Goal: Task Accomplishment & Management: Complete application form

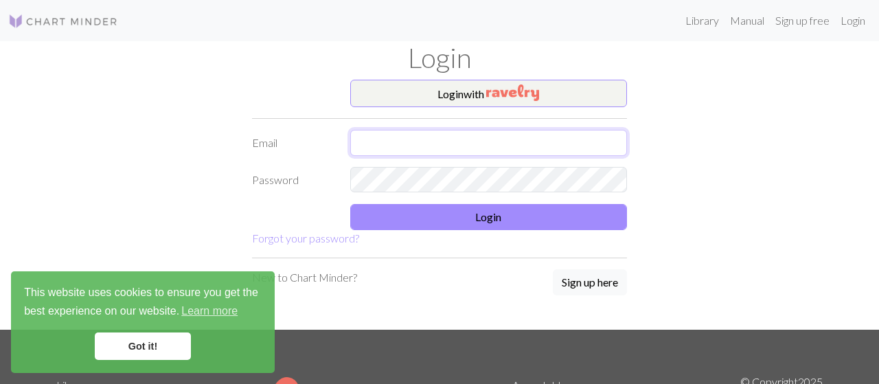
click at [362, 134] on input "text" at bounding box center [488, 143] width 277 height 26
type input "[PERSON_NAME][EMAIL_ADDRESS][DOMAIN_NAME]"
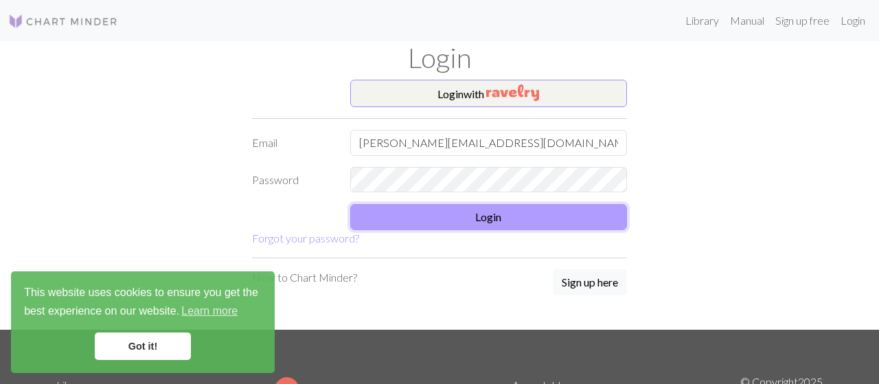
click at [413, 227] on button "Login" at bounding box center [488, 217] width 277 height 26
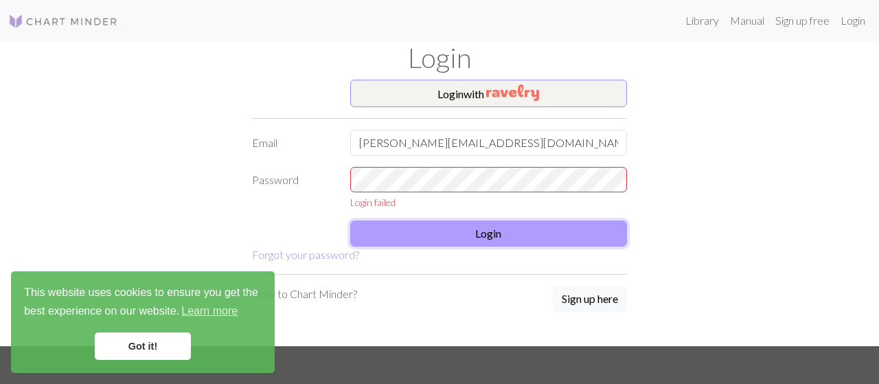
click at [413, 227] on button "Login" at bounding box center [488, 233] width 277 height 26
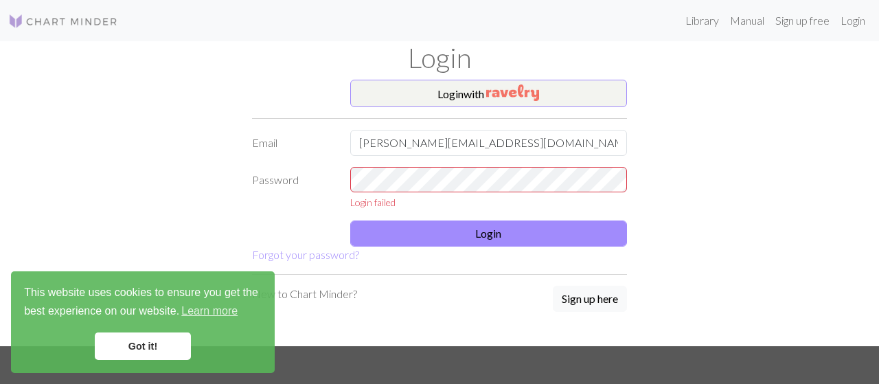
click at [152, 354] on link "Got it!" at bounding box center [143, 345] width 96 height 27
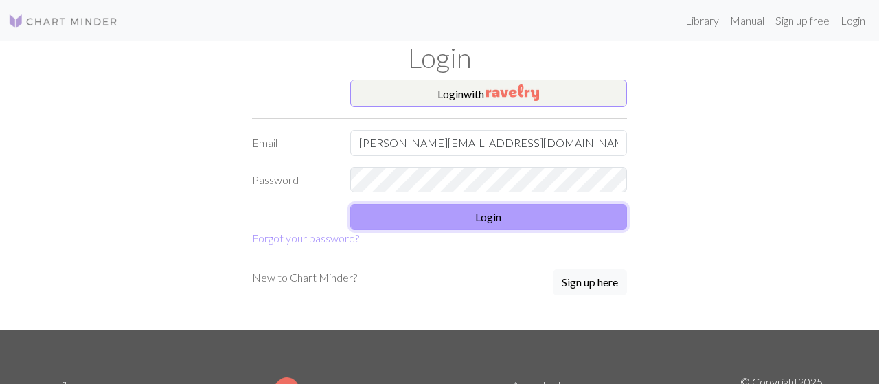
click at [437, 217] on button "Login" at bounding box center [488, 217] width 277 height 26
click at [435, 215] on button "Login" at bounding box center [488, 217] width 277 height 26
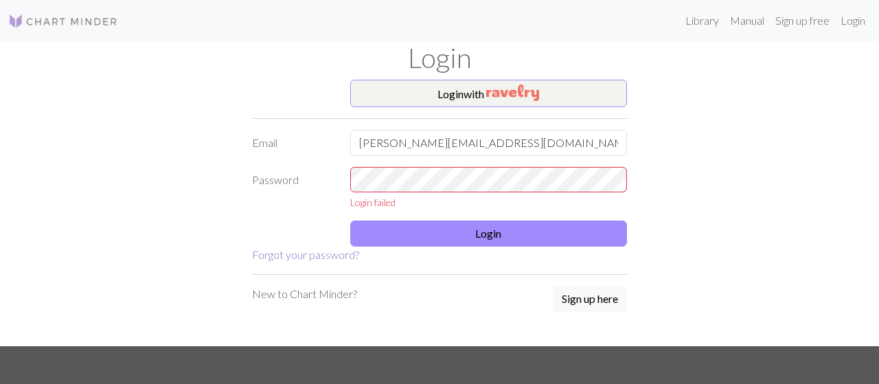
click at [319, 251] on link "Forgot your password?" at bounding box center [305, 254] width 107 height 13
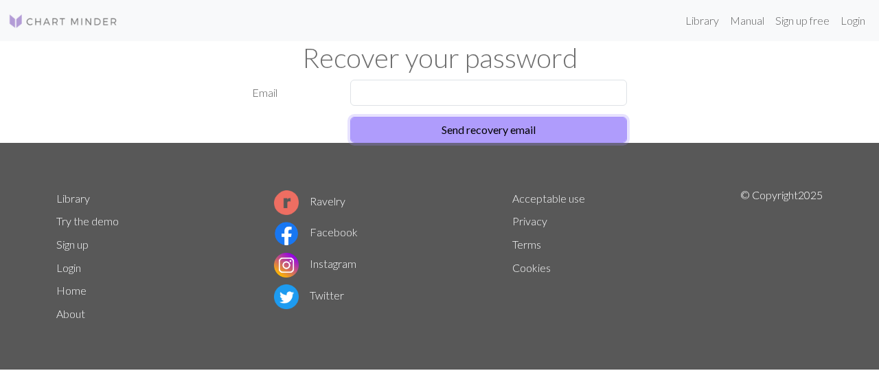
click at [457, 132] on button "Send recovery email" at bounding box center [488, 130] width 277 height 26
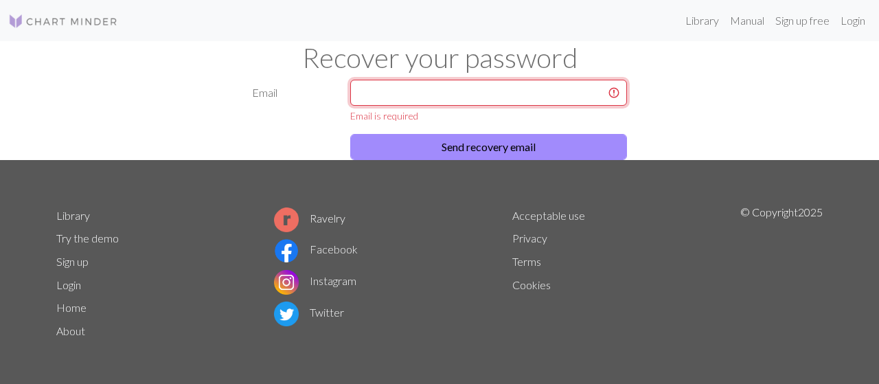
click at [422, 90] on input "text" at bounding box center [488, 93] width 277 height 26
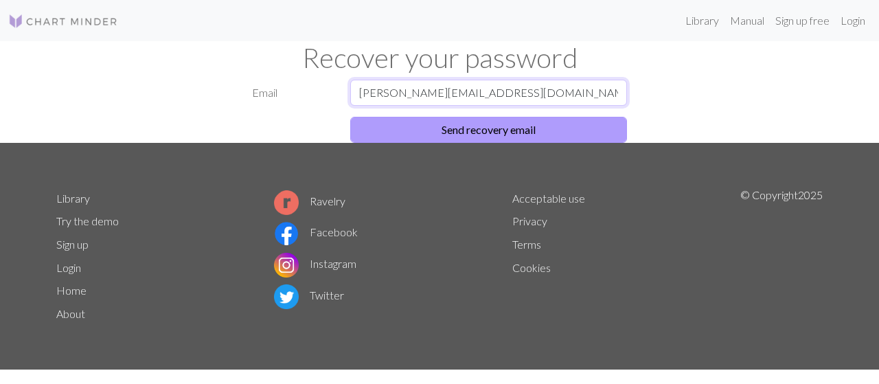
type input "[PERSON_NAME][EMAIL_ADDRESS][DOMAIN_NAME]"
click at [478, 132] on button "Send recovery email" at bounding box center [488, 130] width 277 height 26
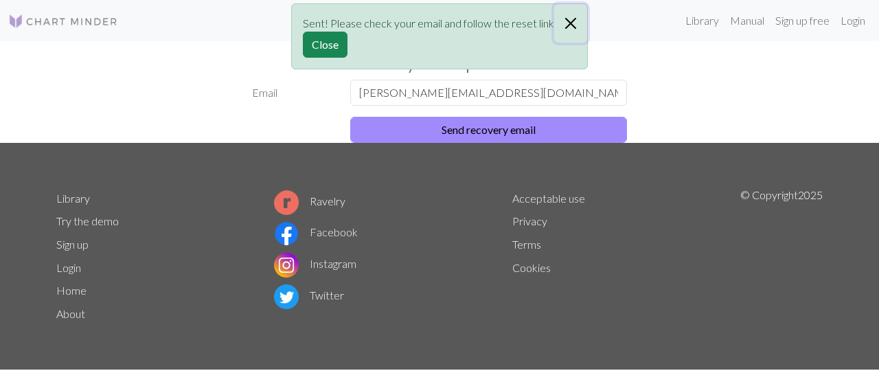
click at [565, 23] on button "Close" at bounding box center [570, 23] width 33 height 38
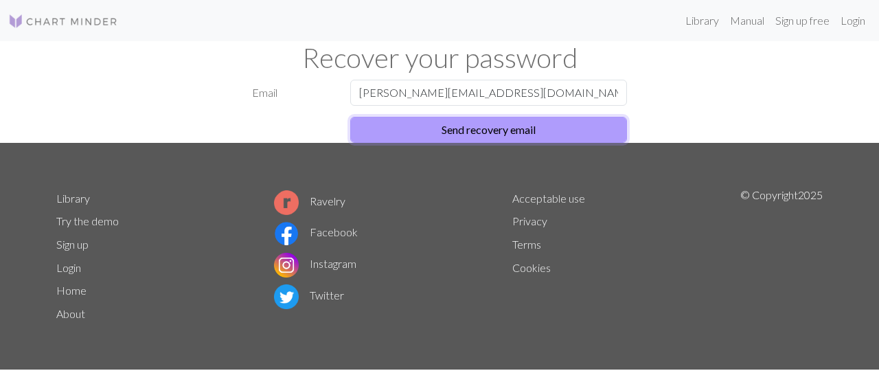
click at [403, 120] on button "Send recovery email" at bounding box center [488, 130] width 277 height 26
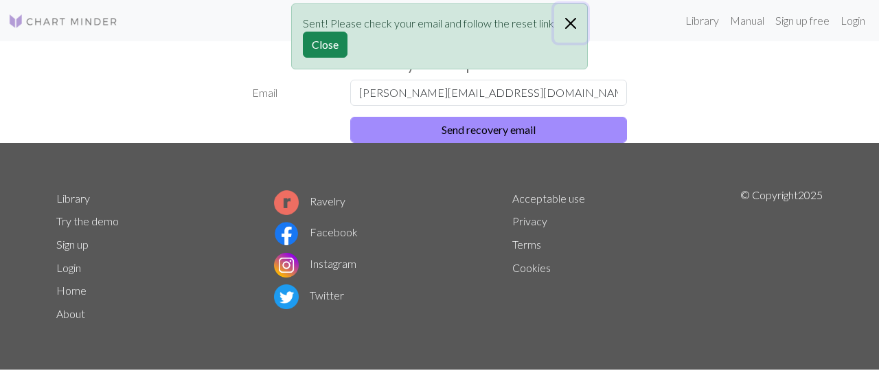
click at [570, 23] on button "Close" at bounding box center [570, 23] width 33 height 38
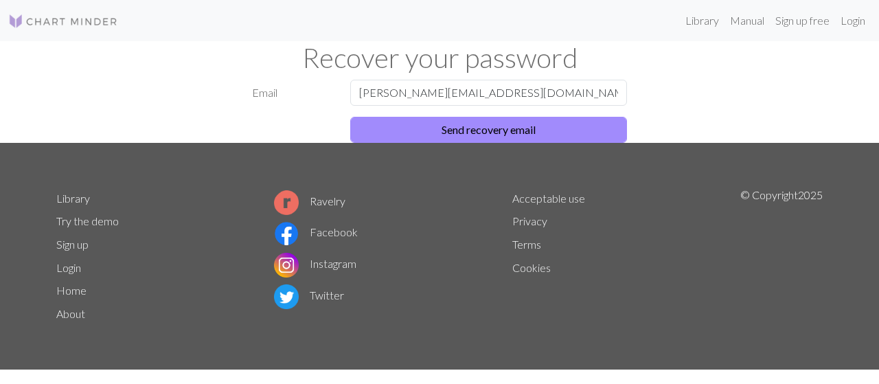
click at [241, 90] on div "Email [PERSON_NAME][EMAIL_ADDRESS][DOMAIN_NAME] Send recovery email" at bounding box center [439, 111] width 783 height 63
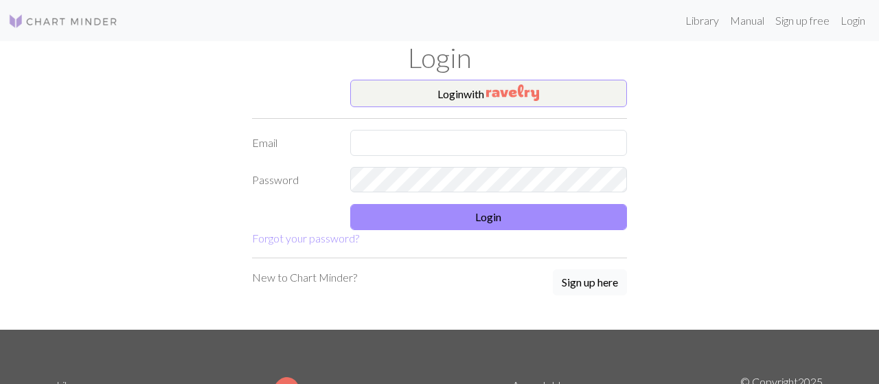
click at [592, 284] on button "Sign up here" at bounding box center [590, 282] width 74 height 26
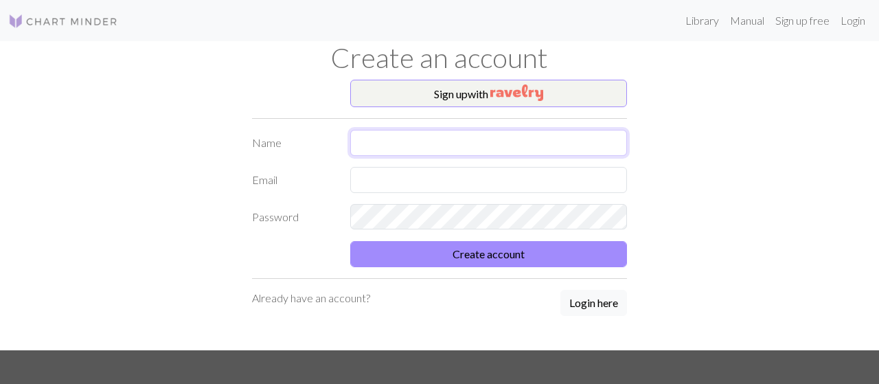
click at [408, 149] on input "text" at bounding box center [488, 143] width 277 height 26
type input "Barny"
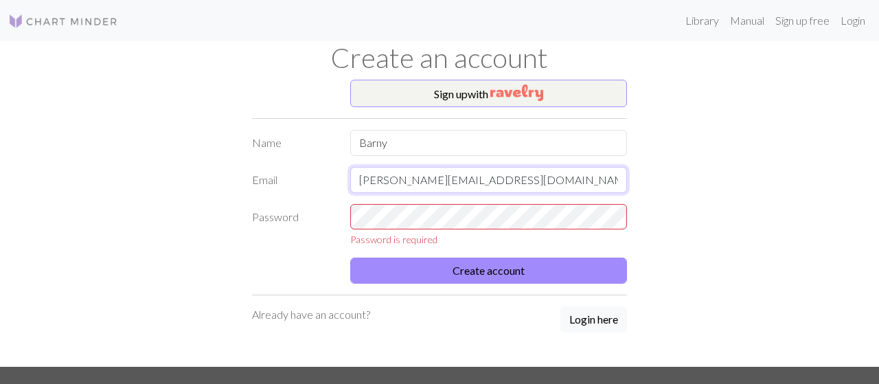
click at [454, 176] on input "[PERSON_NAME][EMAIL_ADDRESS][DOMAIN_NAME]" at bounding box center [488, 180] width 277 height 26
type input "[PERSON_NAME][EMAIL_ADDRESS][DOMAIN_NAME]"
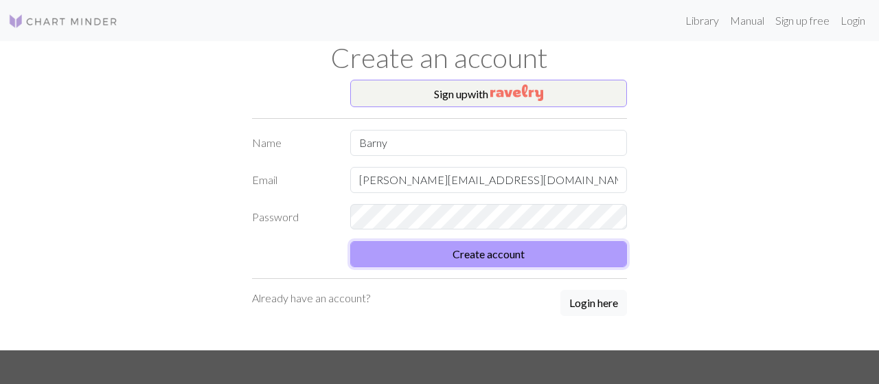
click at [489, 251] on button "Create account" at bounding box center [488, 254] width 277 height 26
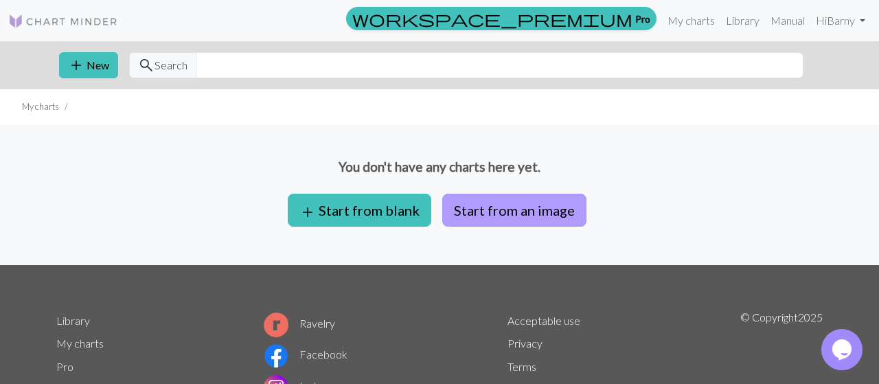
click at [480, 205] on button "Start from an image" at bounding box center [514, 210] width 144 height 33
